Goal: Register for event/course

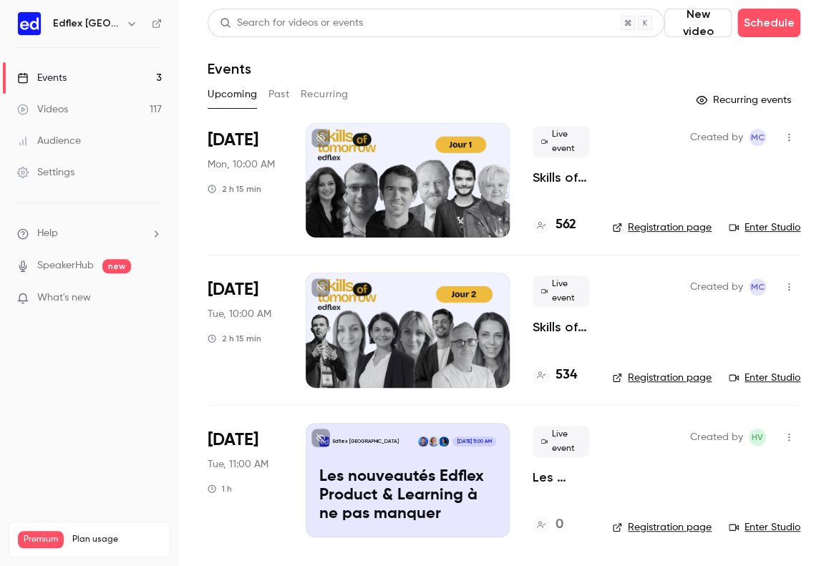
click at [377, 454] on div "Edflex [GEOGRAPHIC_DATA] [DATE] 11:00 AM Les nouveautés Edflex Product & Learni…" at bounding box center [408, 480] width 204 height 114
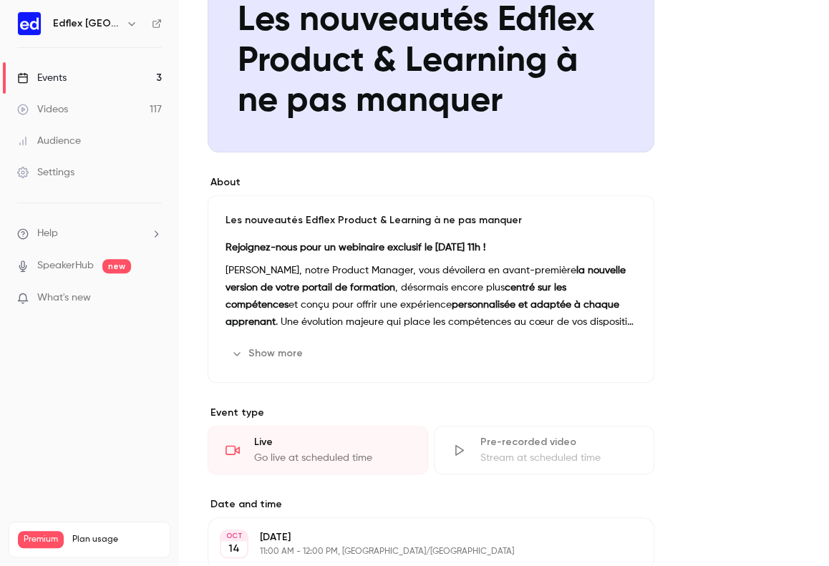
scroll to position [255, 0]
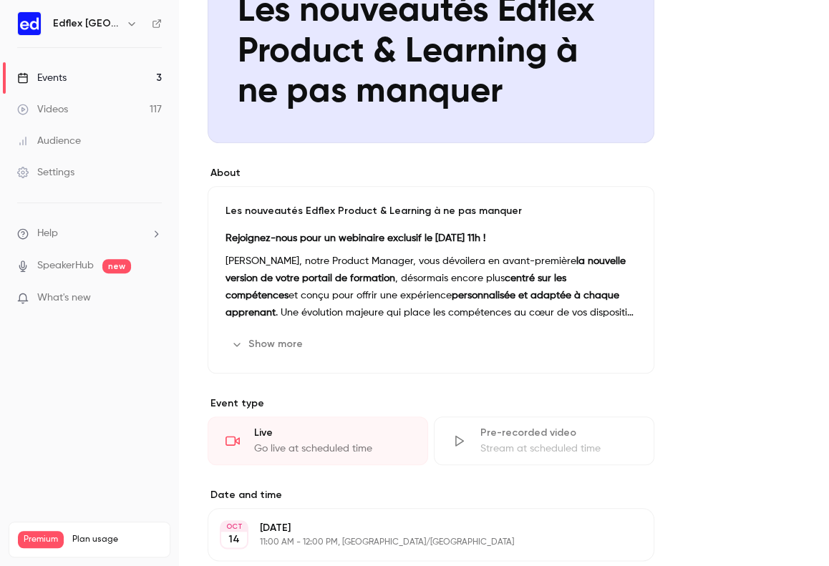
click at [280, 346] on button "Show more" at bounding box center [268, 344] width 86 height 23
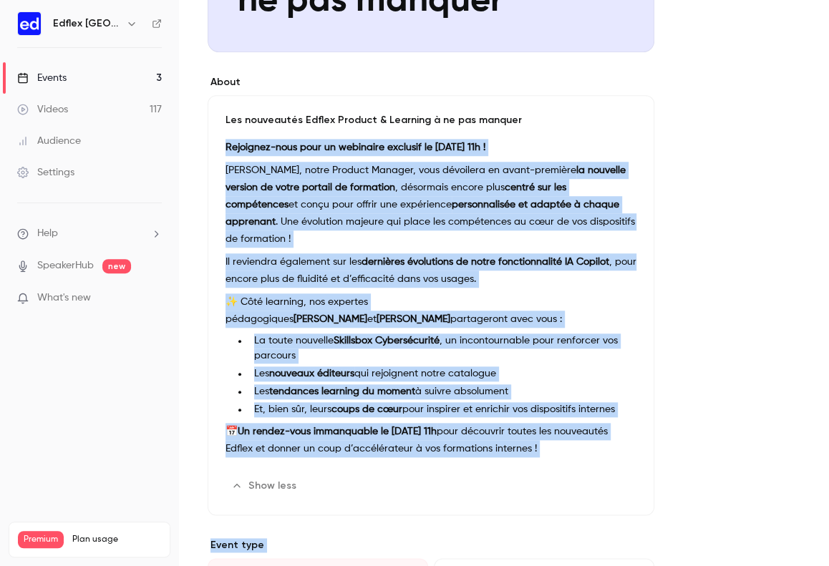
scroll to position [392, 0]
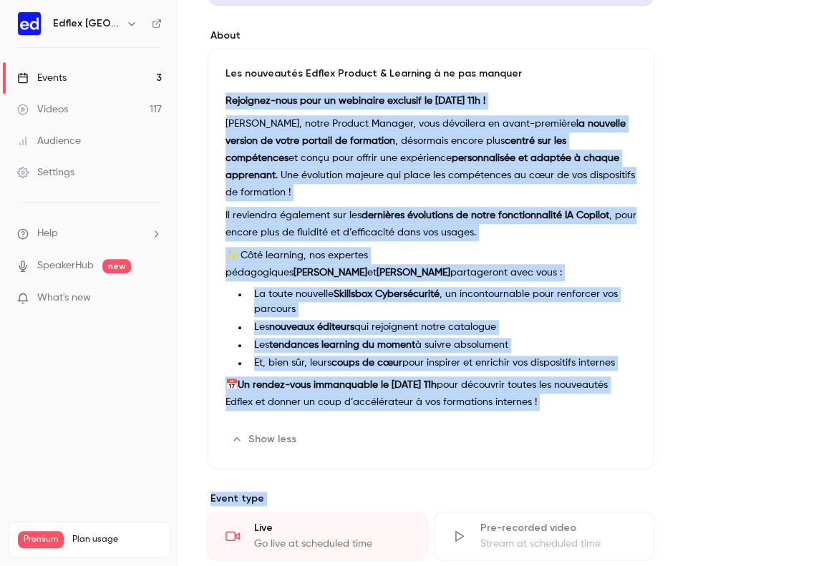
drag, startPoint x: 226, startPoint y: 237, endPoint x: 658, endPoint y: 418, distance: 468.5
click at [658, 418] on div "About Les nouveautés Edflex Product & Learning à ne pas manquer Rejoignez-nous …" at bounding box center [503, 386] width 592 height 1299
copy div "Loremipsu-dolo sita co adipiscin elitsedd ei tempo 54 incidid 3139 u 04l ! Etdo…"
click at [440, 205] on div "Rejoignez-nous pour un webinaire exclusif le [DATE] 11h ! [PERSON_NAME], notre …" at bounding box center [430, 254] width 411 height 324
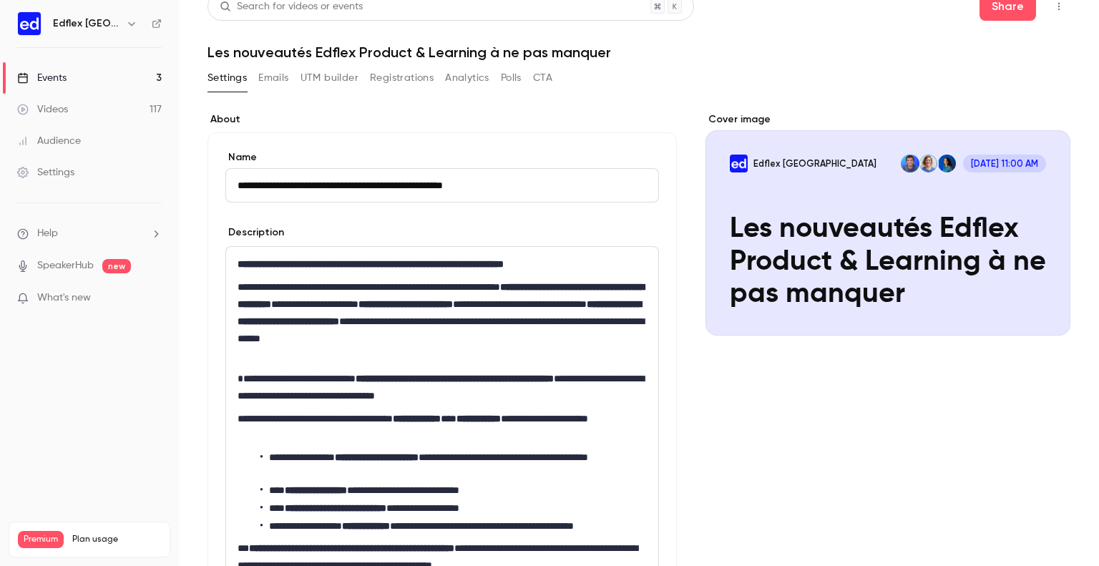
scroll to position [0, 0]
